Goal: Task Accomplishment & Management: Manage account settings

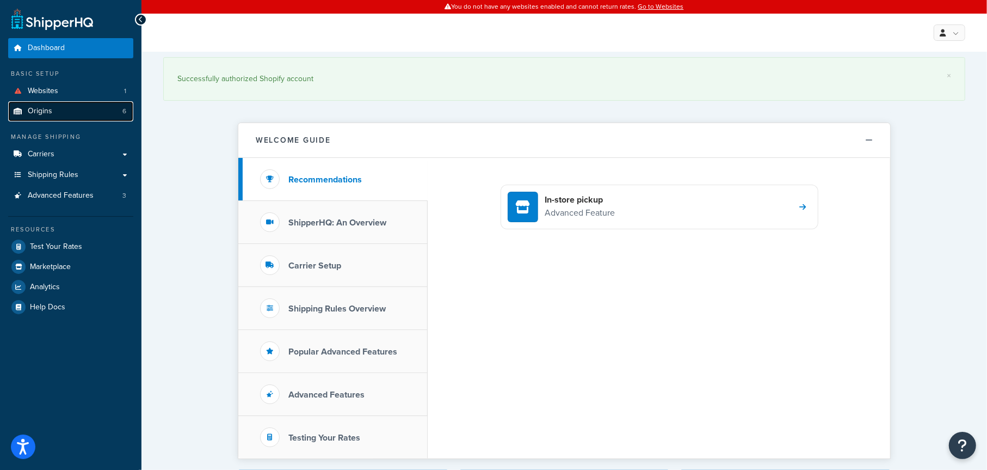
click at [46, 109] on span "Origins" at bounding box center [40, 111] width 24 height 9
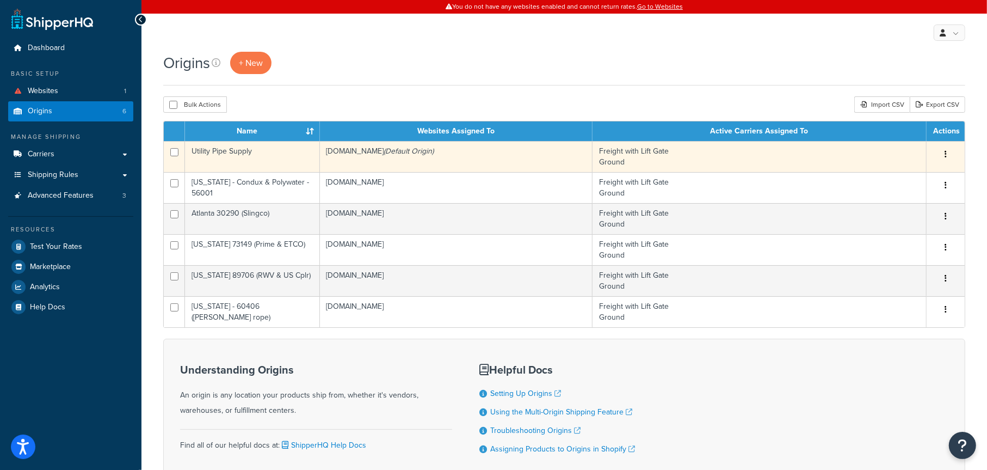
click at [675, 159] on td "Freight with Lift Gate Ground" at bounding box center [760, 156] width 334 height 31
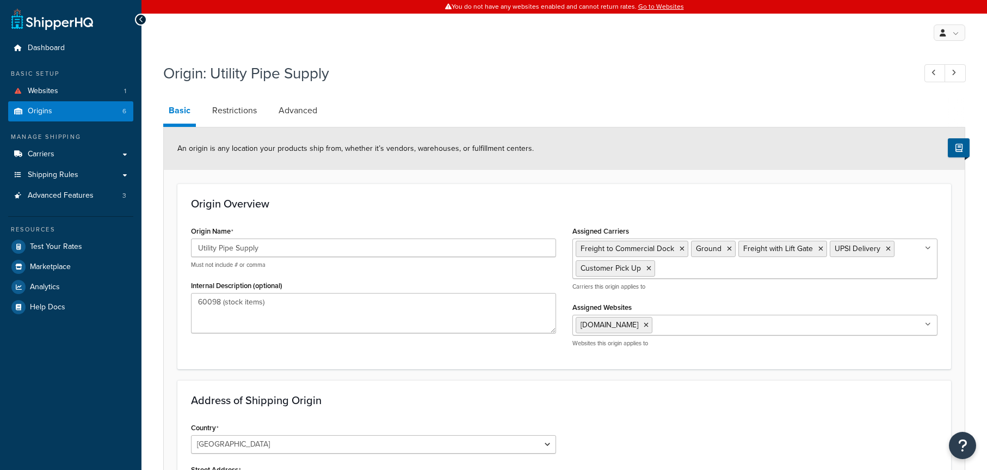
select select "13"
click at [64, 109] on link "Origins 6" at bounding box center [70, 111] width 125 height 20
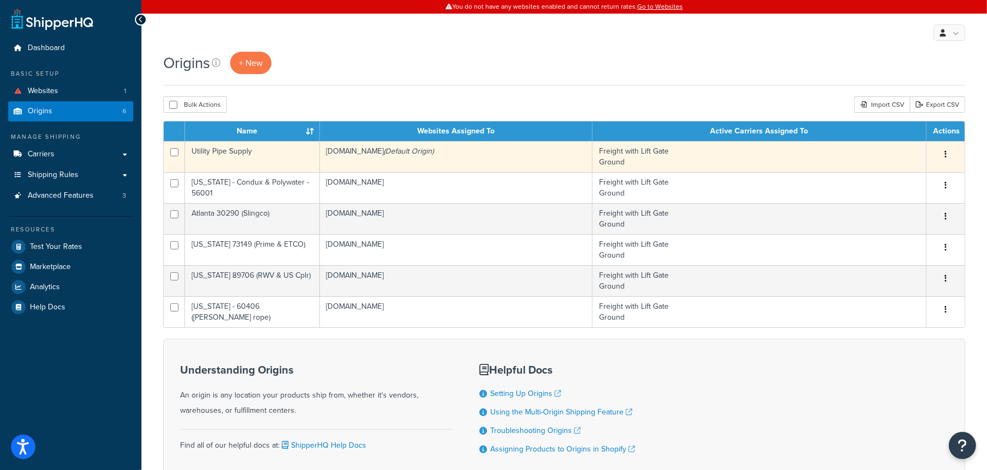
click at [771, 160] on td "Freight with [GEOGRAPHIC_DATA]" at bounding box center [760, 156] width 334 height 31
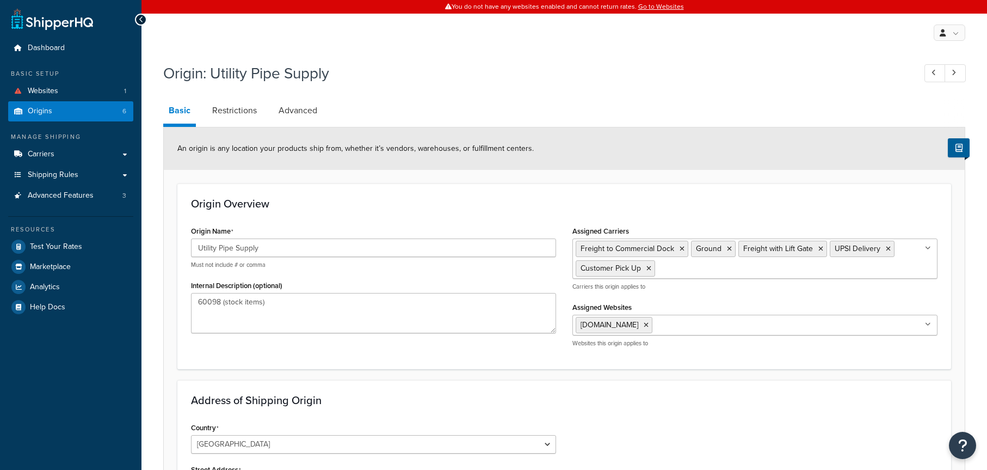
select select "13"
click at [223, 112] on link "Restrictions" at bounding box center [235, 110] width 56 height 26
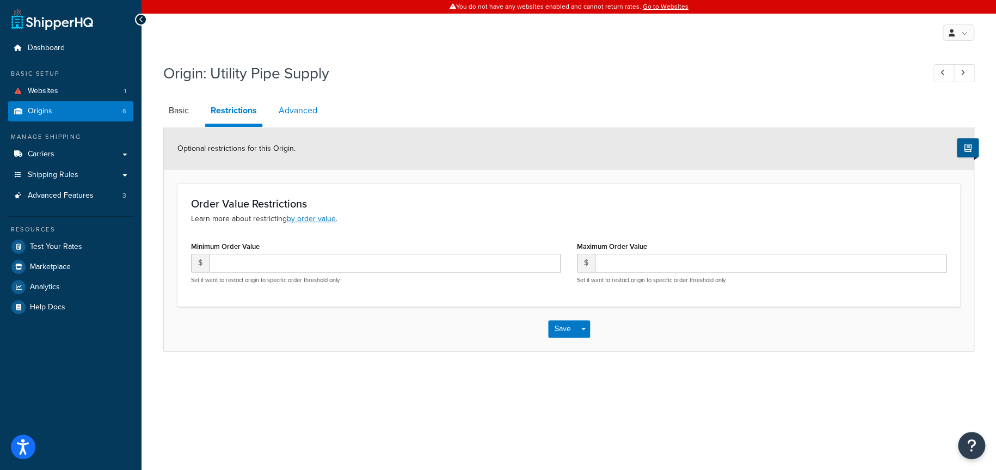
click at [298, 113] on link "Advanced" at bounding box center [298, 110] width 50 height 26
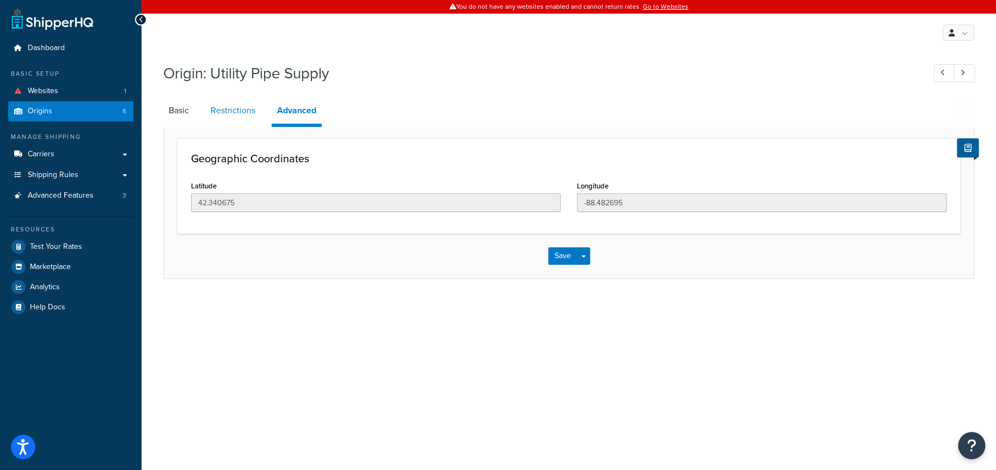
click at [248, 113] on link "Restrictions" at bounding box center [233, 110] width 56 height 26
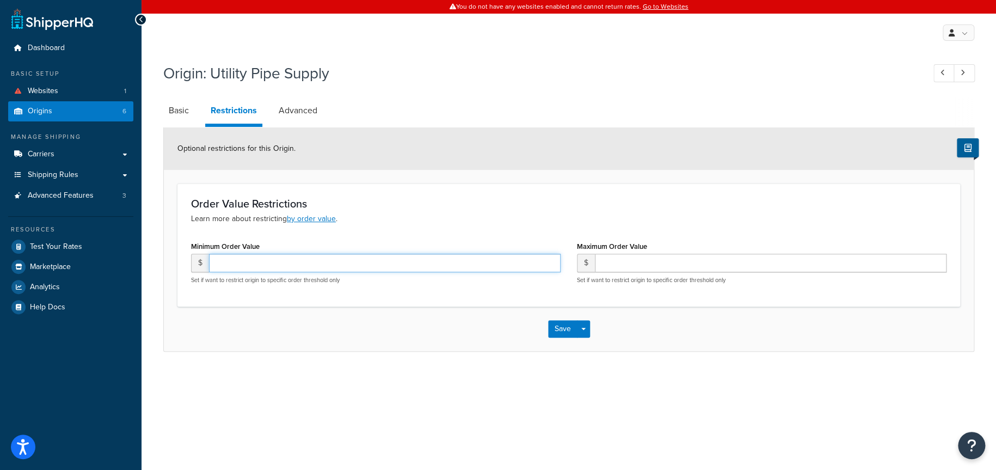
click at [249, 261] on input "number" at bounding box center [385, 263] width 352 height 19
click at [179, 110] on link "Basic" at bounding box center [178, 110] width 31 height 26
select select "13"
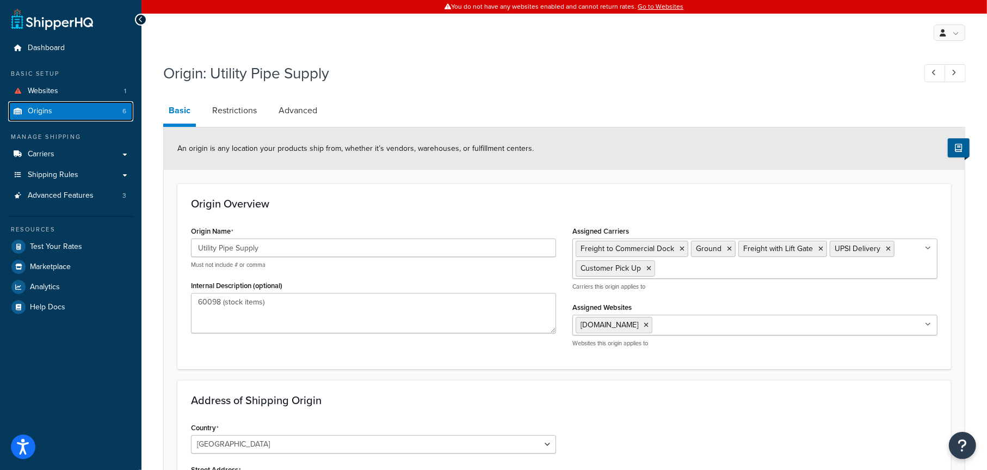
click at [59, 114] on link "Origins 6" at bounding box center [70, 111] width 125 height 20
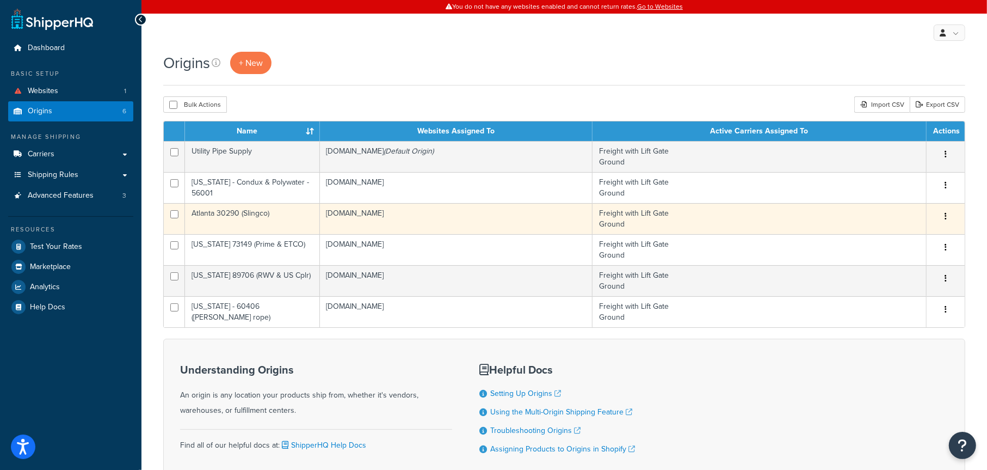
click at [278, 217] on td "Atlanta 30290 (Slingco)" at bounding box center [252, 218] width 135 height 31
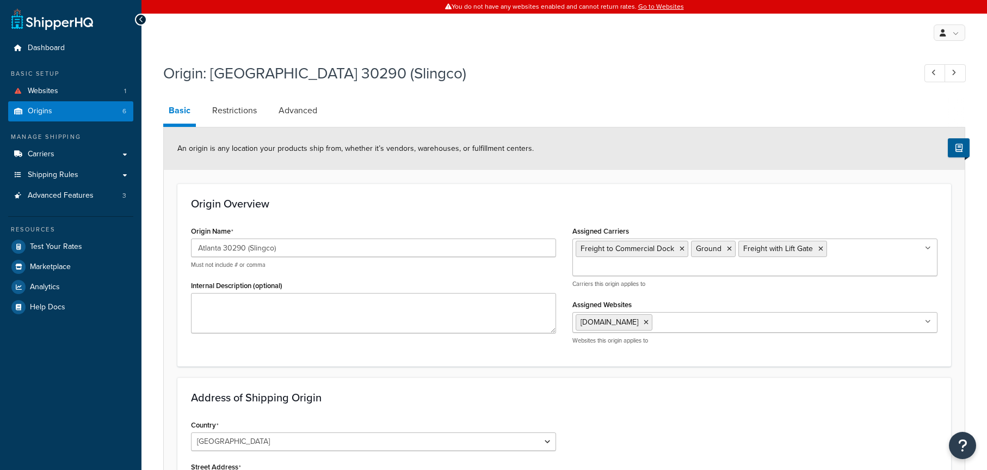
select select "10"
click at [289, 250] on input "Atlanta 30290 (Slingco)" at bounding box center [373, 247] width 365 height 19
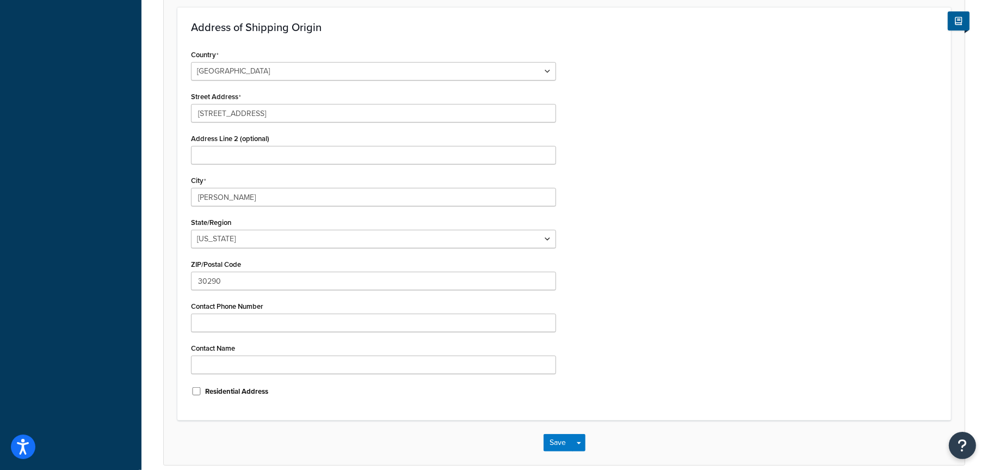
scroll to position [408, 0]
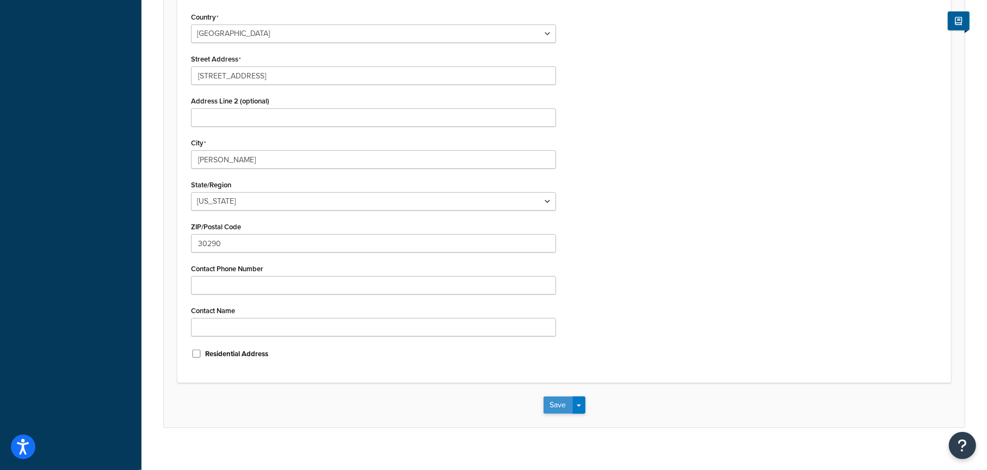
type input "Atlanta 30290 (Slingco - Integrity)"
click at [559, 396] on button "Save" at bounding box center [558, 404] width 29 height 17
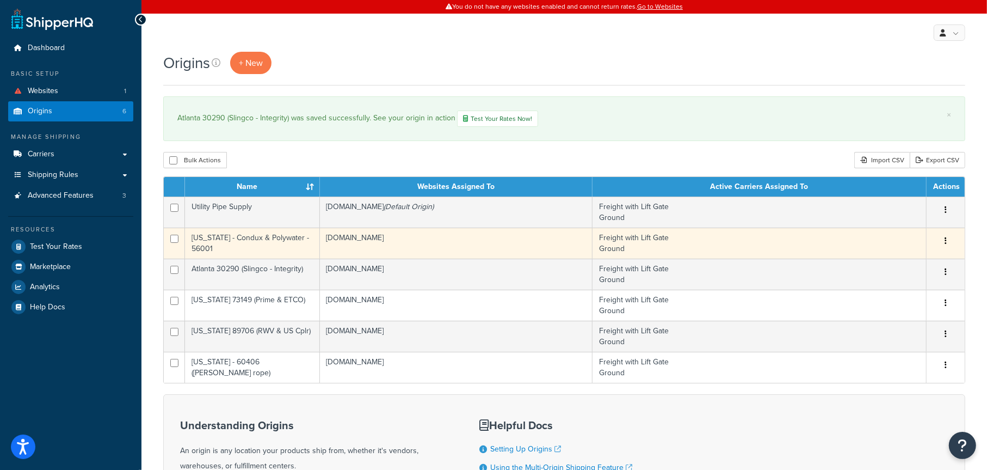
click at [283, 243] on td "Minnesota - Condux & Polywater - 56001" at bounding box center [252, 243] width 135 height 31
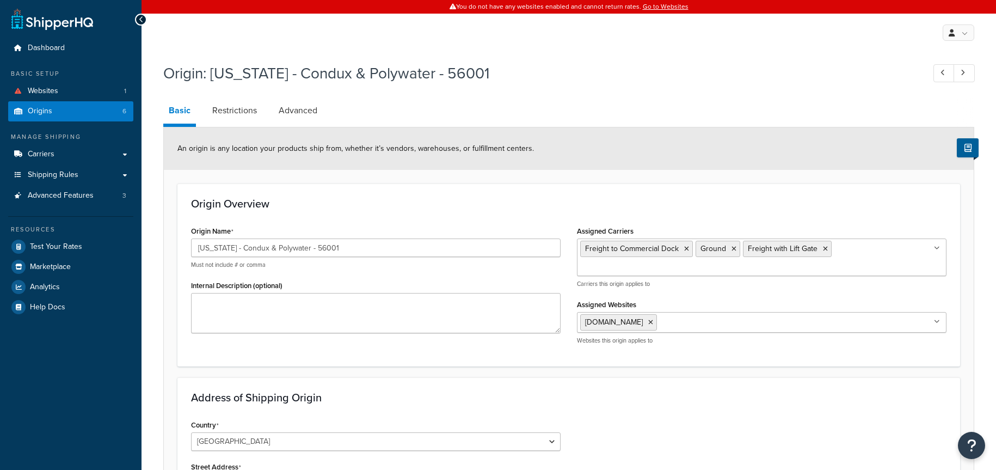
select select "23"
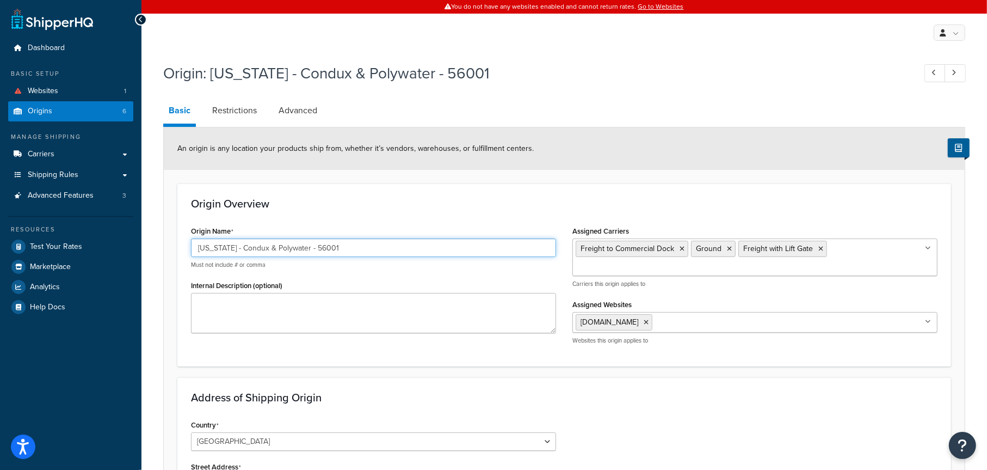
click at [306, 247] on input "[US_STATE] - Condux & Polywater - 56001" at bounding box center [373, 247] width 365 height 19
click at [235, 248] on input "[US_STATE] - Condux & Polywater - 56001" at bounding box center [373, 247] width 365 height 19
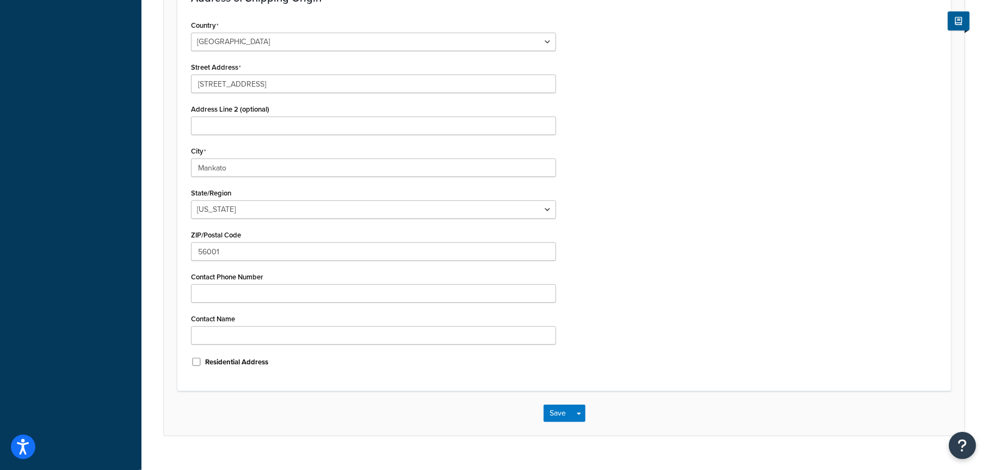
scroll to position [408, 0]
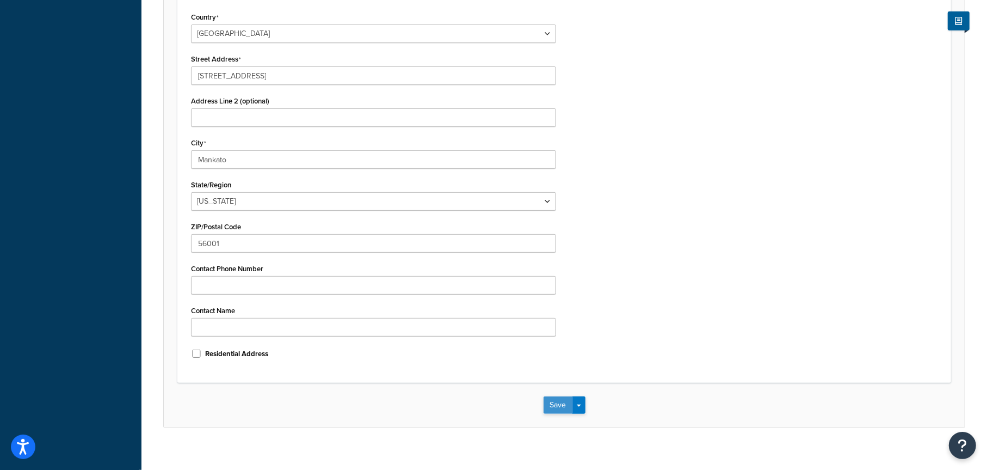
type input "[US_STATE] 56001 (Condux & Polywater & PolyCam)"
click at [556, 396] on button "Save" at bounding box center [558, 404] width 29 height 17
